Goal: Answer question/provide support: Share knowledge or assist other users

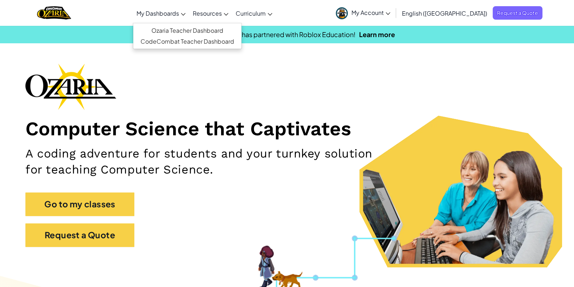
click at [189, 20] on link "My Dashboards" at bounding box center [161, 13] width 56 height 20
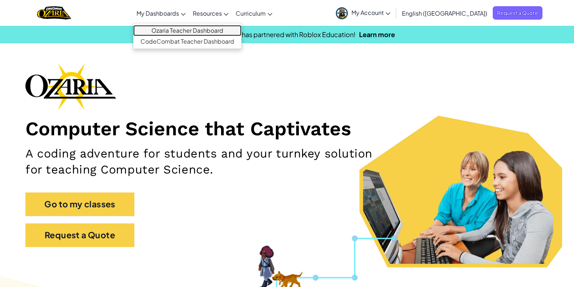
click at [235, 33] on link "Ozaria Teacher Dashboard" at bounding box center [187, 30] width 108 height 11
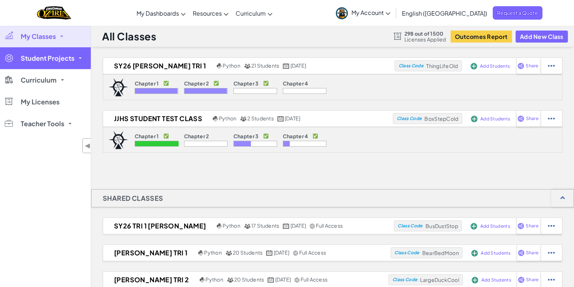
click at [76, 55] on link "Student Projects" at bounding box center [45, 58] width 91 height 22
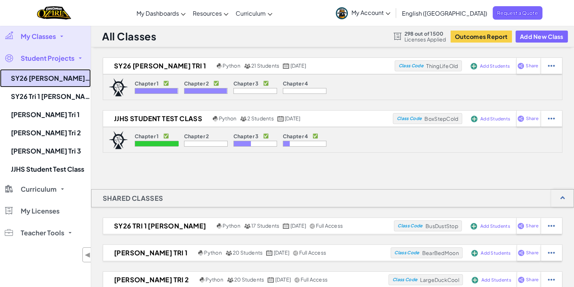
click at [44, 76] on link "SY26 [PERSON_NAME] Tri 1" at bounding box center [45, 78] width 91 height 18
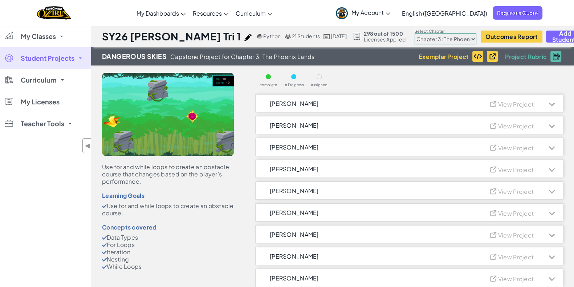
click at [435, 39] on select "Chapter 1: Sky Mountain Chapter 2: The Moon Dancers Chapter 3: The Phoenix Land…" at bounding box center [446, 38] width 62 height 11
select select "5d8a57abe8919b28d5113af1"
click at [415, 33] on select "Chapter 1: Sky Mountain Chapter 2: The Moon Dancers Chapter 3: The Phoenix Land…" at bounding box center [446, 38] width 62 height 11
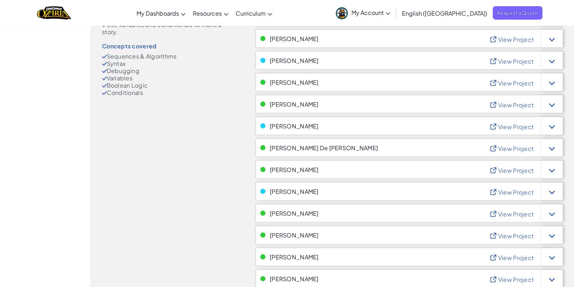
scroll to position [185, 0]
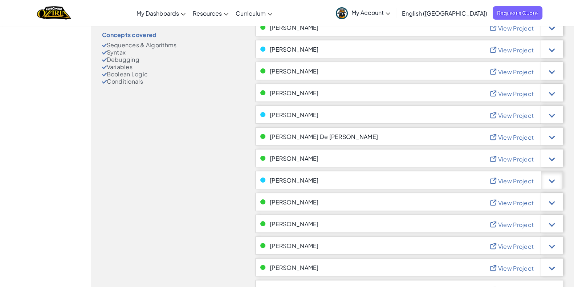
click at [552, 180] on div at bounding box center [552, 180] width 6 height 6
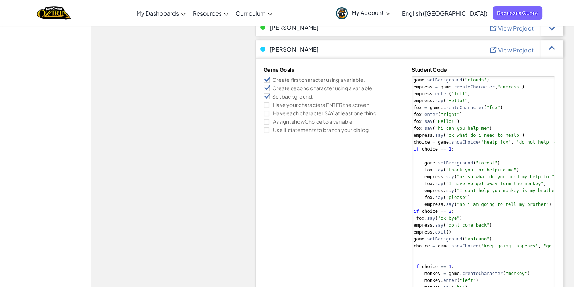
scroll to position [315, 0]
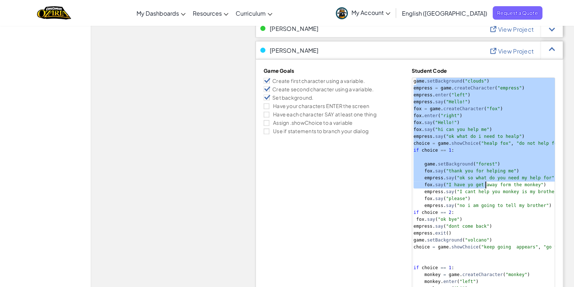
drag, startPoint x: 415, startPoint y: 82, endPoint x: 485, endPoint y: 186, distance: 124.9
click at [485, 186] on div "game . setBackground ( "clouds" ) empress = game . createCharacter ( "empress" …" at bounding box center [517, 257] width 211 height 359
click at [485, 186] on div "game . setBackground ( "clouds" ) empress = game . createCharacter ( "empress" …" at bounding box center [484, 249] width 144 height 345
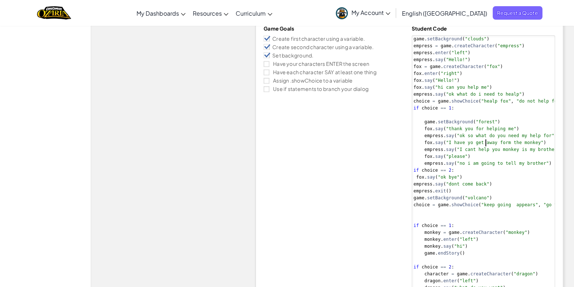
scroll to position [344, 0]
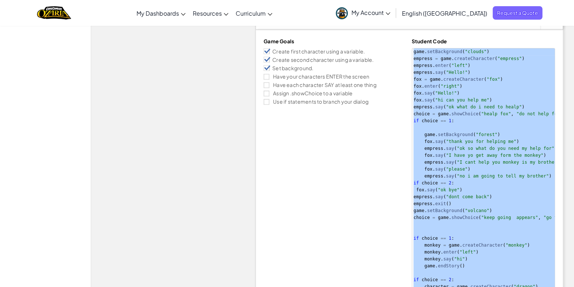
drag, startPoint x: 413, startPoint y: 53, endPoint x: 533, endPoint y: 308, distance: 281.3
type textarea "dragon.say("what do you want") fox.say("I have yo get away form the mukony")"
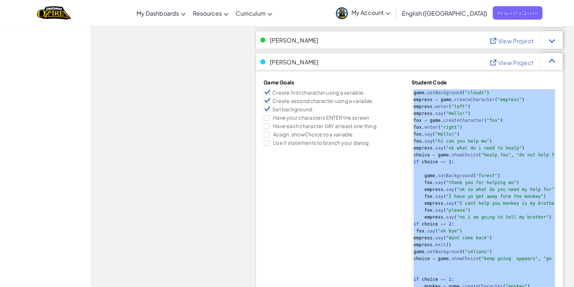
scroll to position [307, 0]
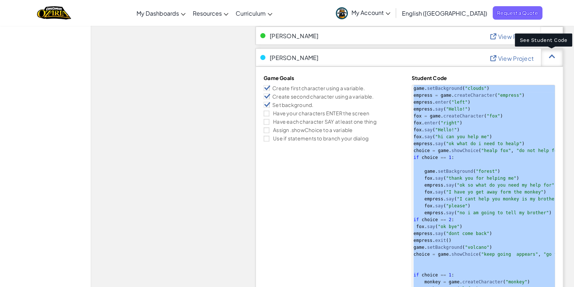
click at [559, 59] on div at bounding box center [552, 57] width 22 height 18
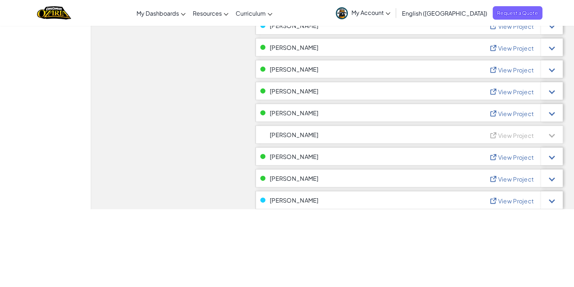
scroll to position [338, 0]
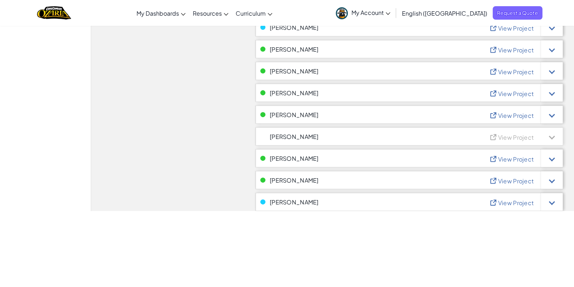
click at [394, 7] on link "My Account" at bounding box center [363, 12] width 62 height 23
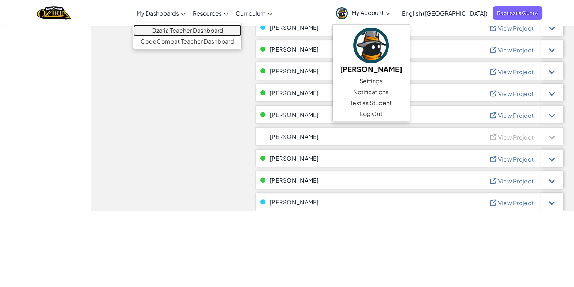
click at [194, 32] on link "Ozaria Teacher Dashboard" at bounding box center [187, 30] width 108 height 11
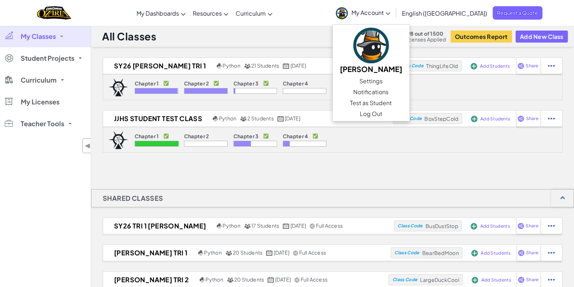
click at [473, 171] on div "SY26 [PERSON_NAME] Tri 1 Python 21 Students [DATE] Class Code ThingLifeOld Add …" at bounding box center [332, 252] width 483 height 390
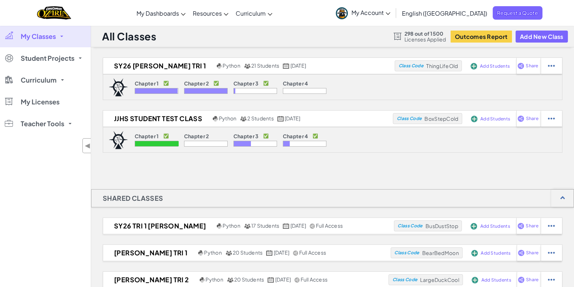
scroll to position [251, 0]
